Goal: Task Accomplishment & Management: Manage account settings

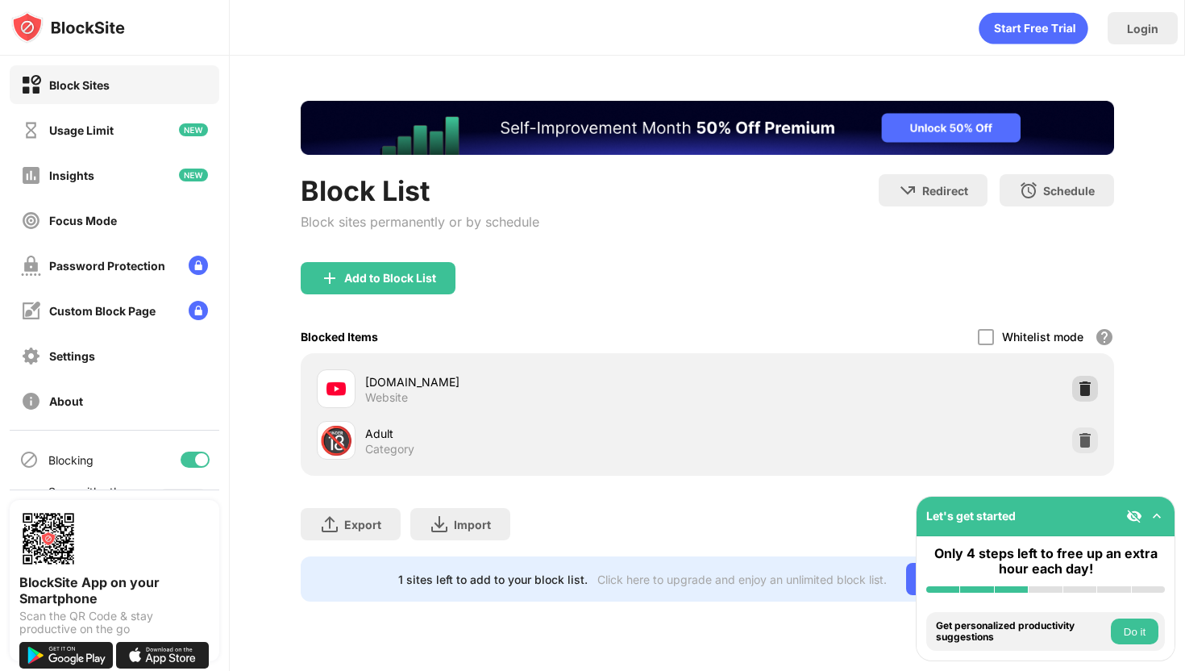
click at [1082, 382] on img at bounding box center [1085, 389] width 16 height 16
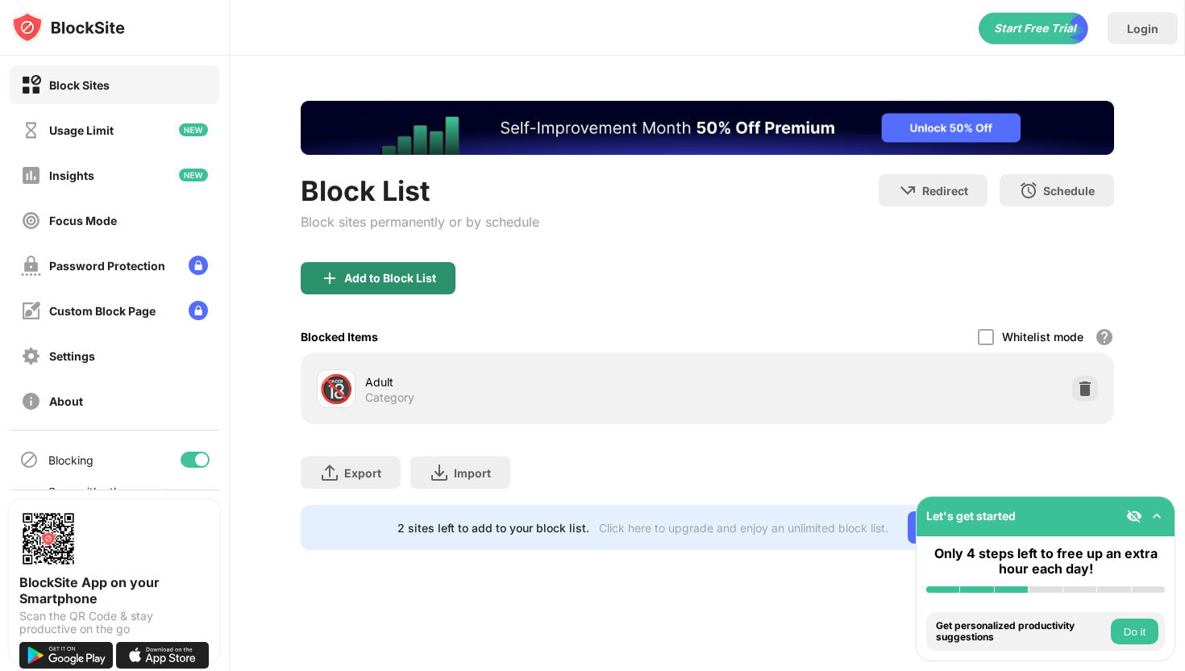
click at [414, 285] on div "Add to Block List" at bounding box center [378, 278] width 155 height 32
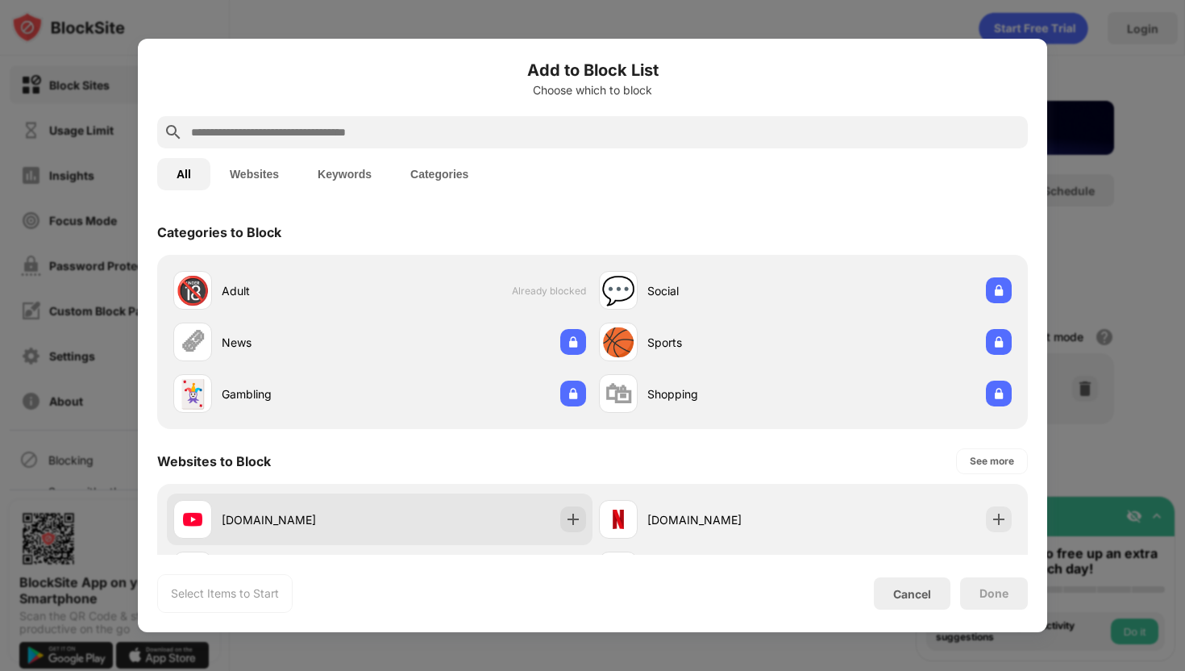
click at [303, 529] on div "[DOMAIN_NAME]" at bounding box center [276, 519] width 206 height 39
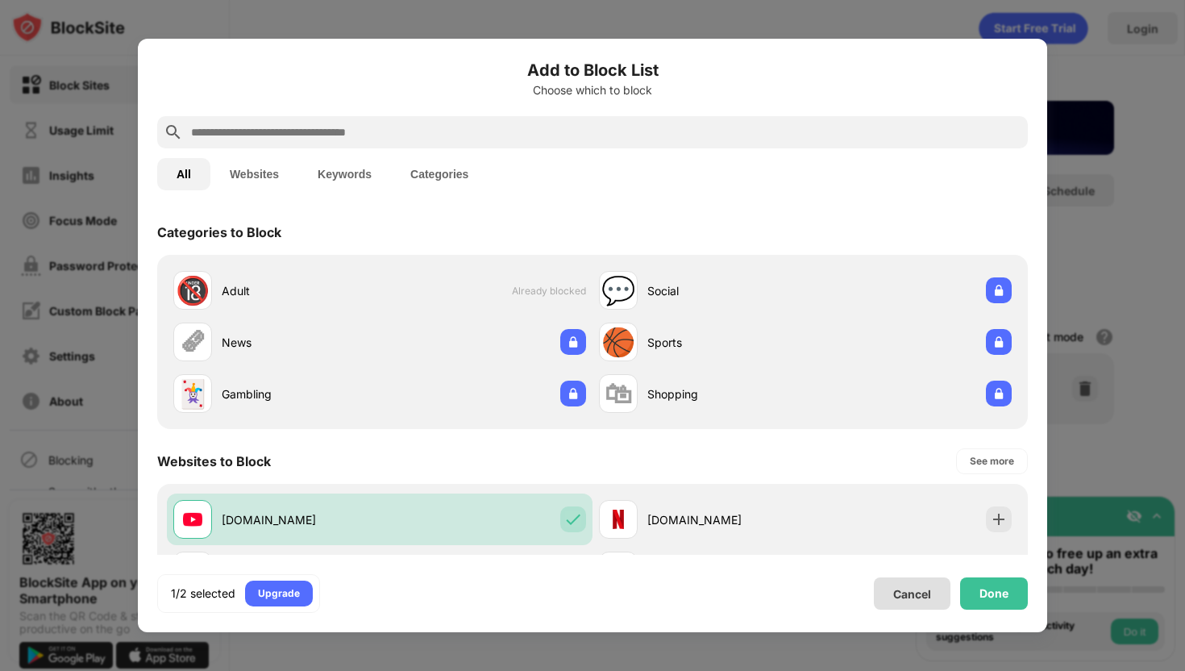
click at [1010, 598] on div "Done" at bounding box center [994, 593] width 68 height 32
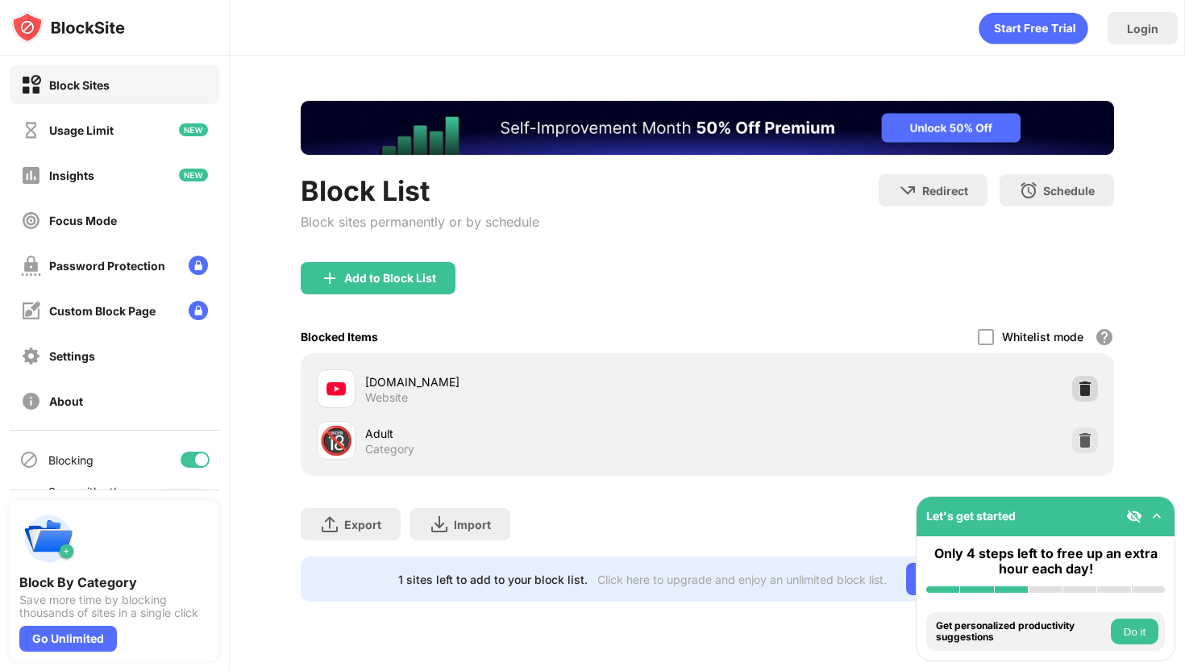
click at [1084, 385] on img at bounding box center [1085, 389] width 16 height 16
